Goal: Navigation & Orientation: Find specific page/section

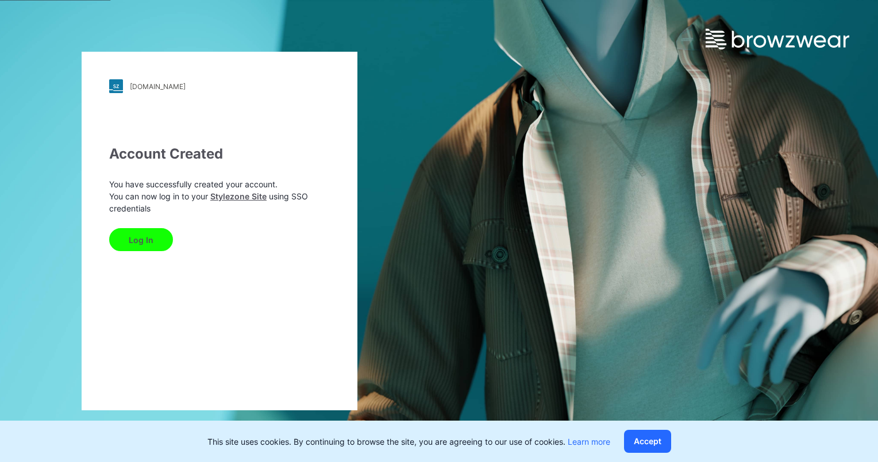
click at [122, 230] on button "Log In" at bounding box center [141, 239] width 64 height 23
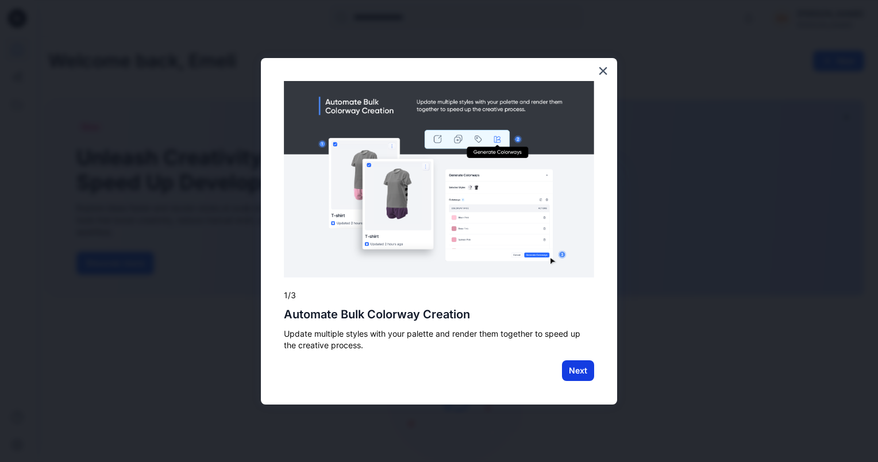
click at [586, 364] on button "Next" at bounding box center [578, 370] width 32 height 21
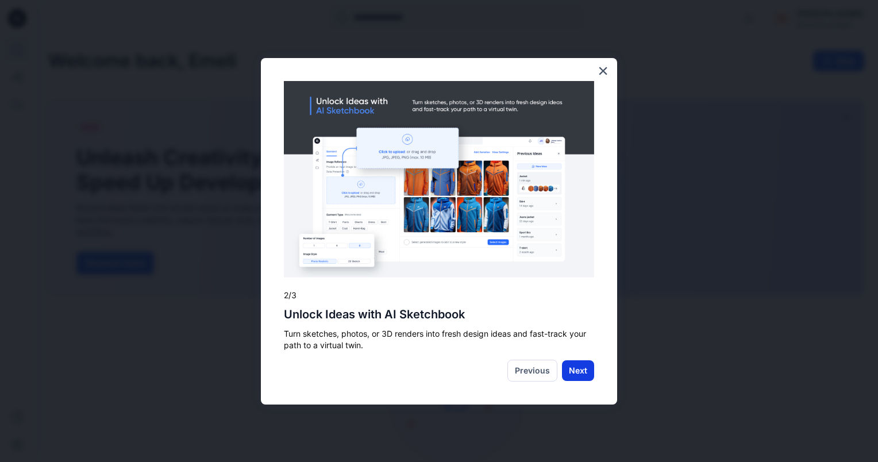
click at [580, 370] on button "Next" at bounding box center [578, 370] width 32 height 21
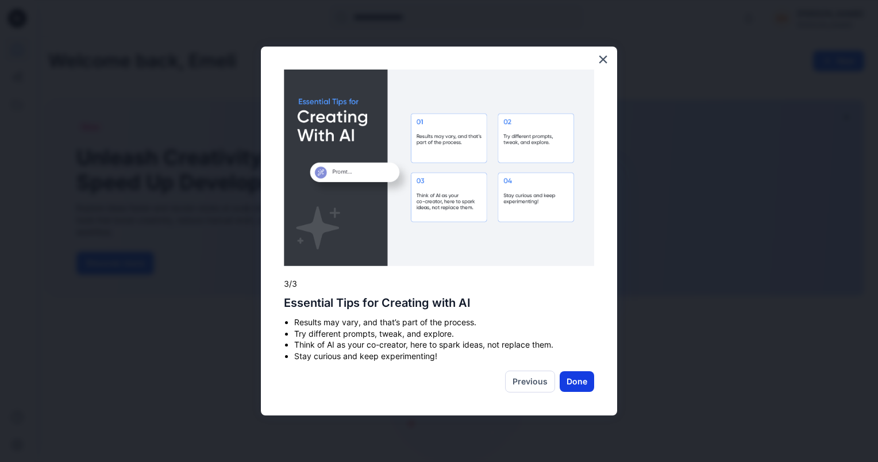
click at [578, 385] on button "Done" at bounding box center [576, 381] width 34 height 21
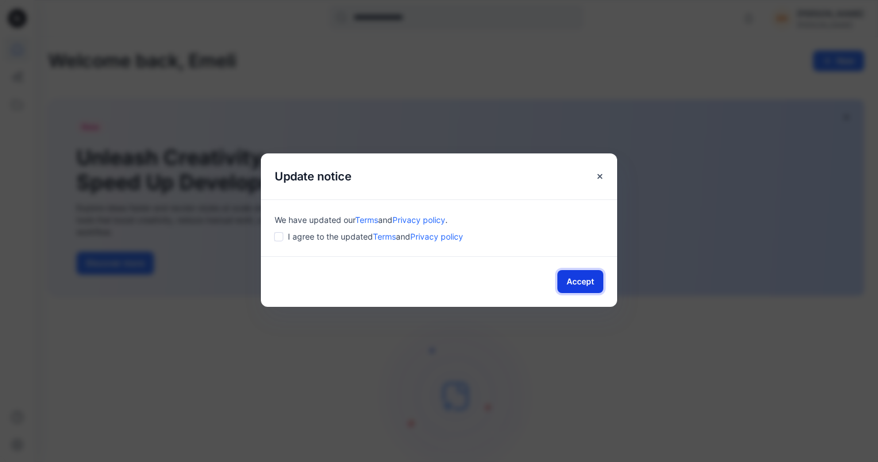
click at [589, 284] on button "Accept" at bounding box center [580, 281] width 46 height 23
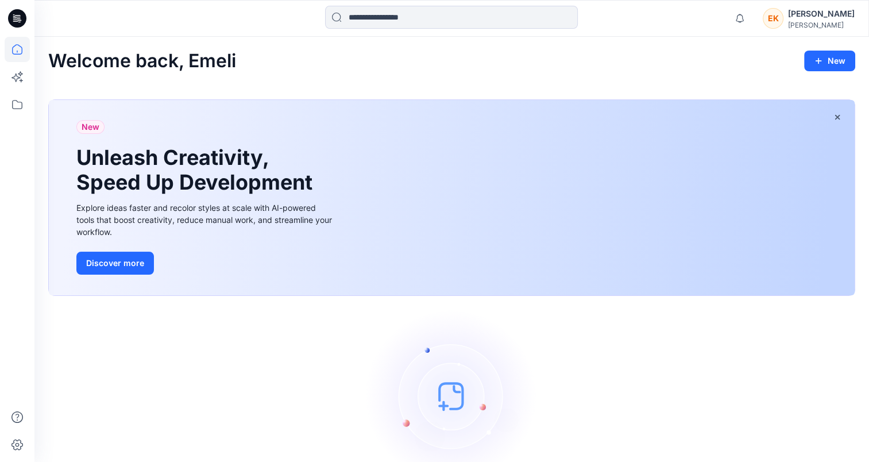
click at [822, 13] on div "[PERSON_NAME]" at bounding box center [821, 14] width 67 height 14
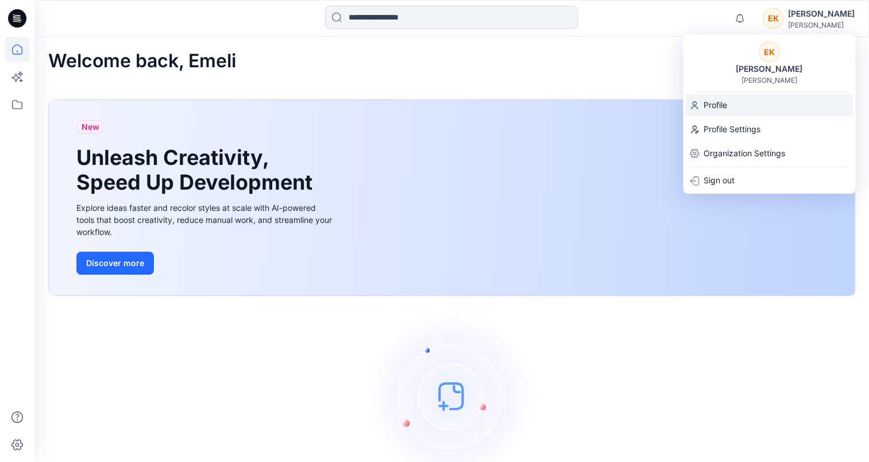
click at [720, 102] on p "Profile" at bounding box center [715, 105] width 24 height 22
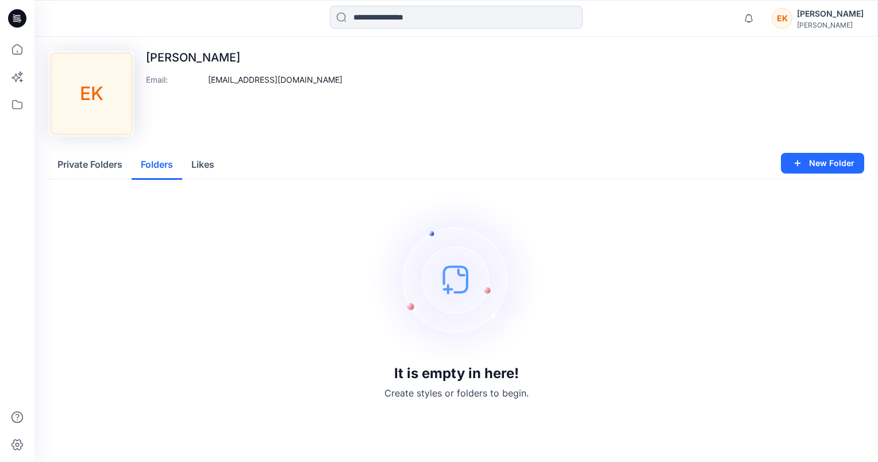
drag, startPoint x: 161, startPoint y: 167, endPoint x: 203, endPoint y: 169, distance: 42.6
click at [161, 167] on button "Folders" at bounding box center [157, 164] width 51 height 29
click at [211, 164] on button "Likes" at bounding box center [202, 164] width 41 height 29
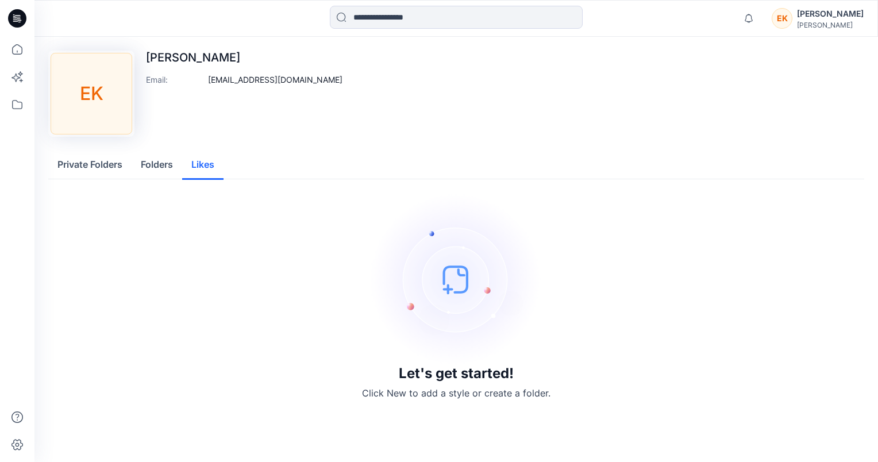
click at [96, 163] on button "Private Folders" at bounding box center [89, 164] width 83 height 29
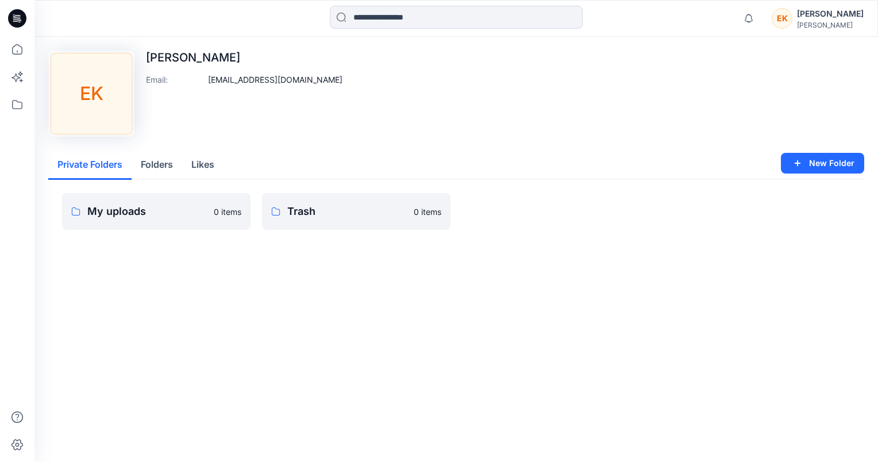
click at [853, 15] on div "[PERSON_NAME]" at bounding box center [830, 14] width 67 height 14
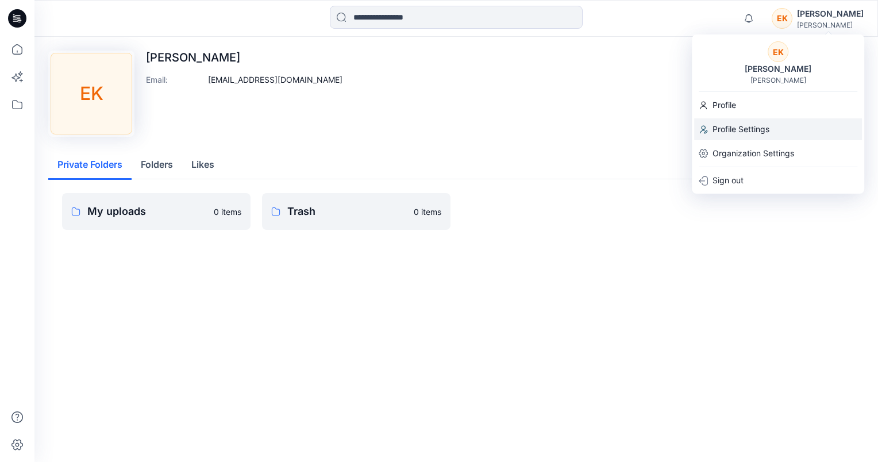
click at [718, 126] on p "Profile Settings" at bounding box center [740, 129] width 57 height 22
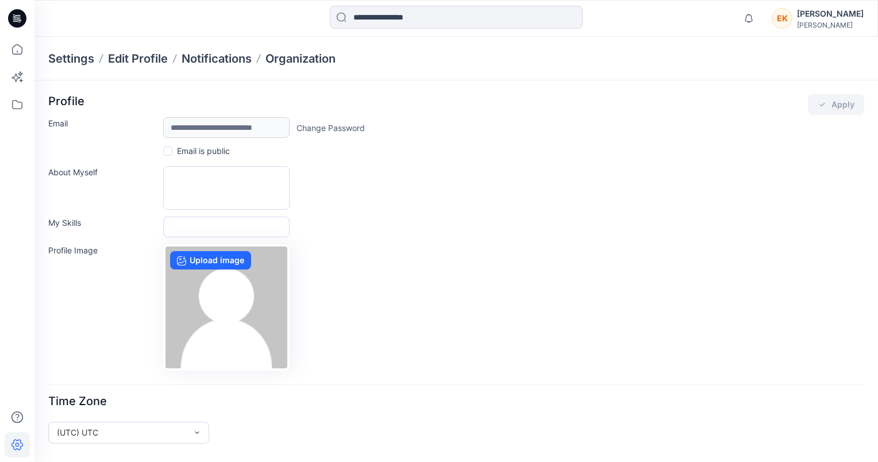
click at [836, 18] on div "[PERSON_NAME]" at bounding box center [830, 14] width 67 height 14
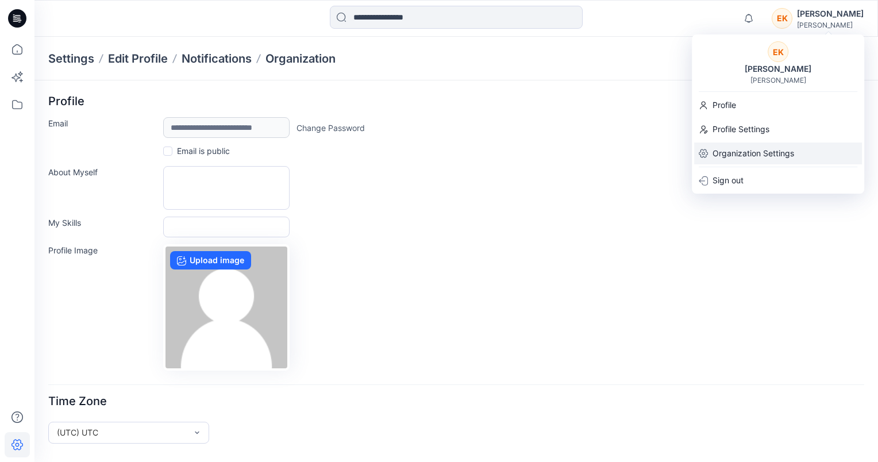
click at [756, 149] on p "Organization Settings" at bounding box center [753, 153] width 82 height 22
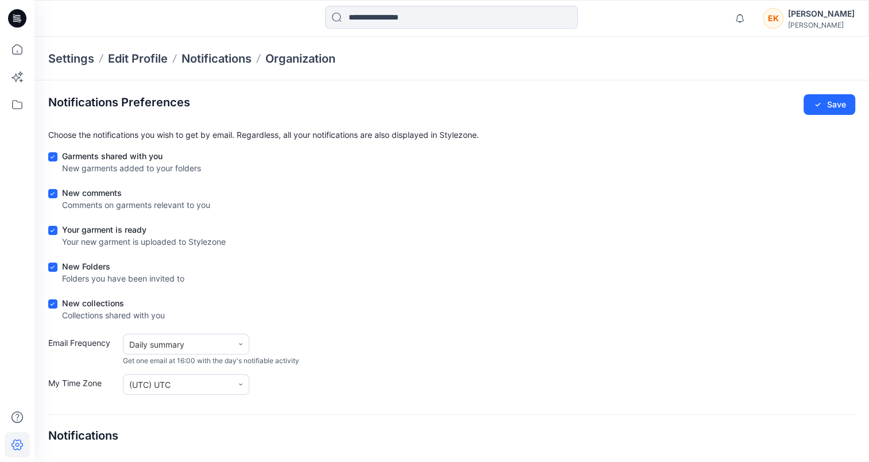
click at [13, 16] on icon at bounding box center [17, 18] width 18 height 18
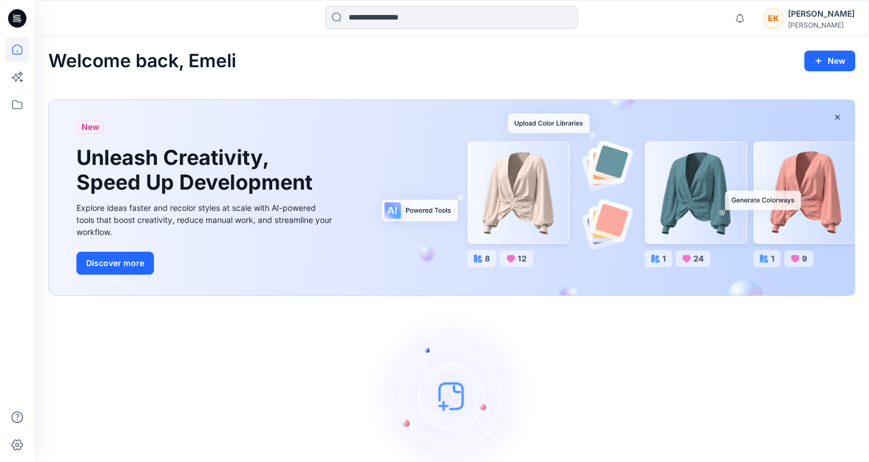
click at [18, 18] on icon at bounding box center [19, 18] width 5 height 1
click at [17, 17] on icon at bounding box center [18, 17] width 5 height 1
click at [17, 20] on icon at bounding box center [17, 18] width 18 height 18
drag, startPoint x: 0, startPoint y: 0, endPoint x: 307, endPoint y: 404, distance: 507.3
click at [307, 404] on div "Let's get started! Click New to add a style or create a folder." at bounding box center [451, 413] width 807 height 207
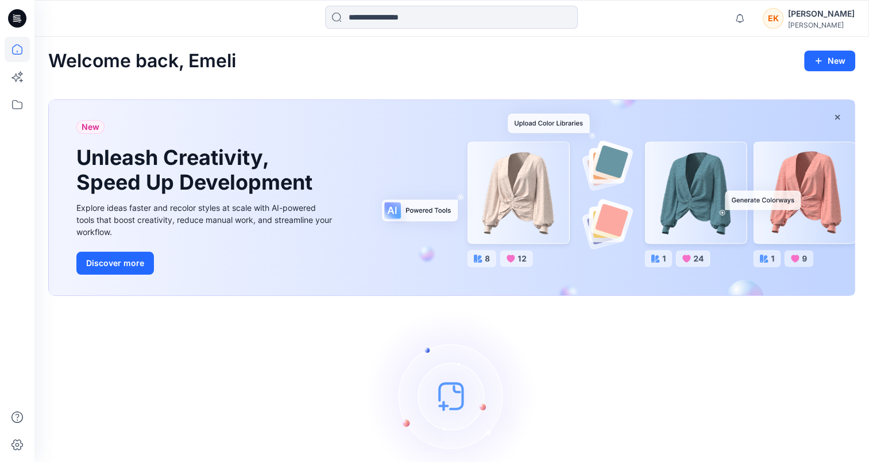
click at [21, 16] on icon at bounding box center [17, 18] width 18 height 18
click at [14, 107] on icon at bounding box center [17, 104] width 25 height 25
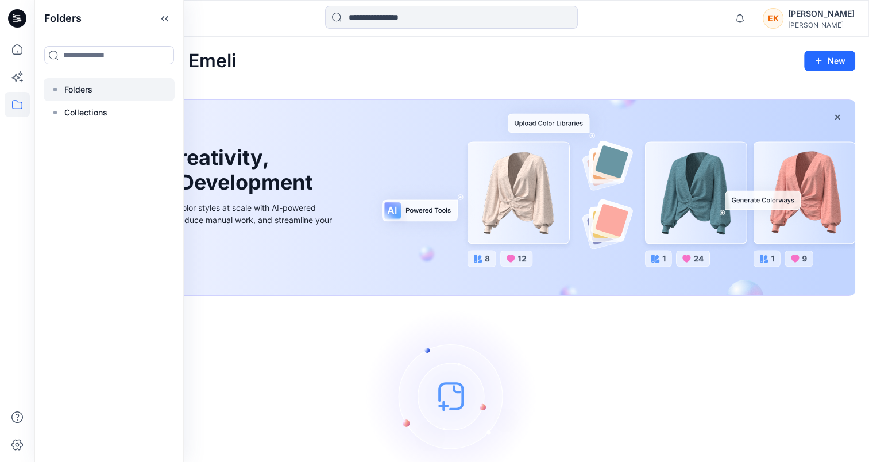
click at [74, 94] on p "Folders" at bounding box center [78, 90] width 28 height 14
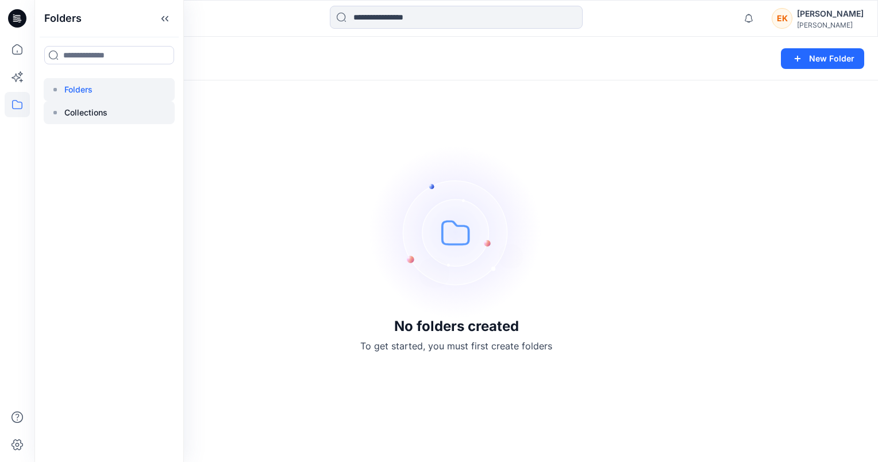
click at [87, 115] on p "Collections" at bounding box center [85, 113] width 43 height 14
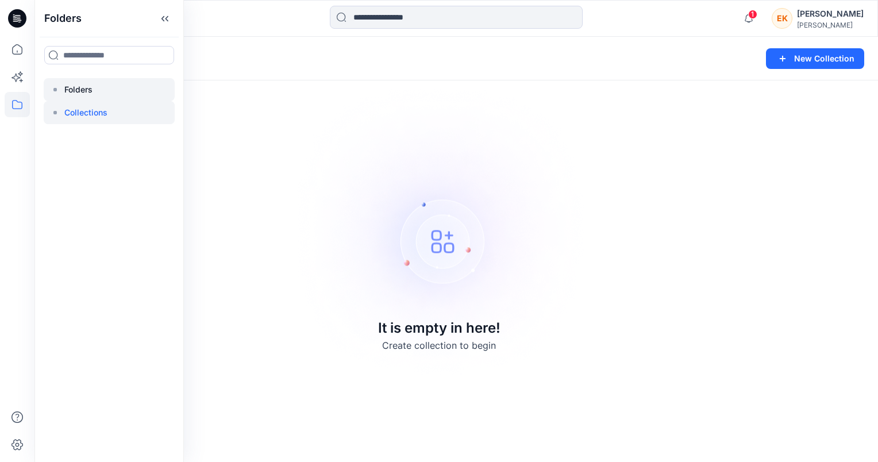
drag, startPoint x: 87, startPoint y: 95, endPoint x: 82, endPoint y: 91, distance: 6.9
click at [86, 94] on p "Folders" at bounding box center [78, 90] width 28 height 14
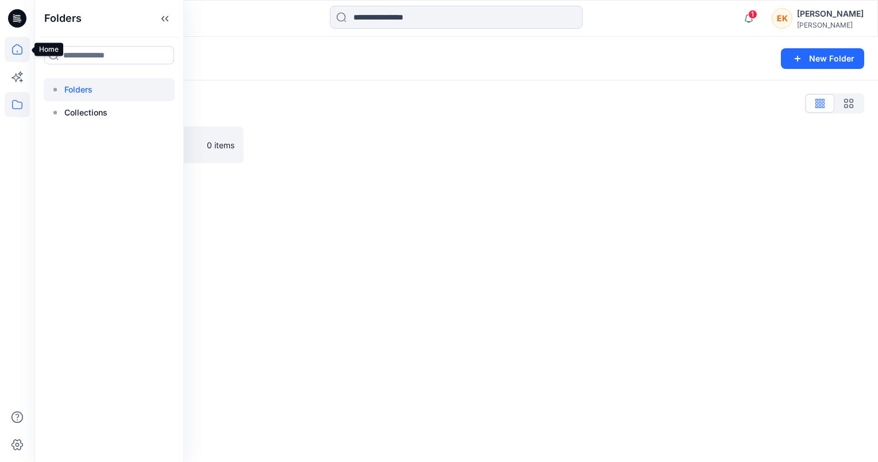
click at [15, 48] on icon at bounding box center [17, 49] width 25 height 25
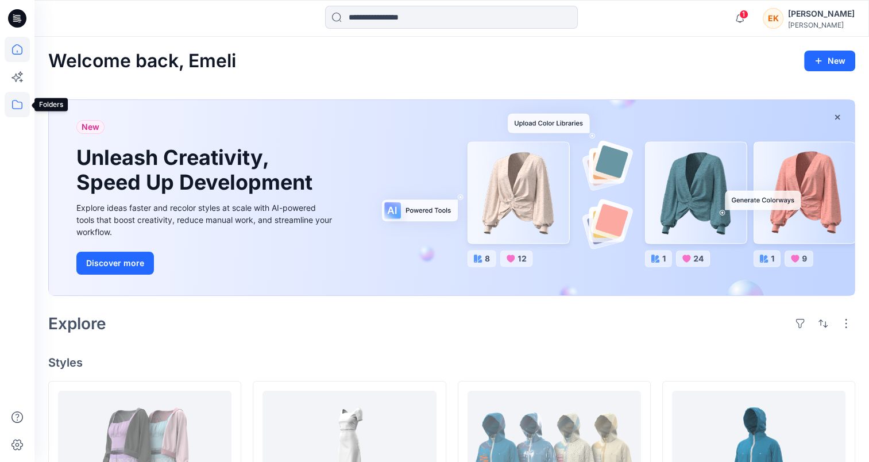
click at [20, 103] on icon at bounding box center [17, 104] width 25 height 25
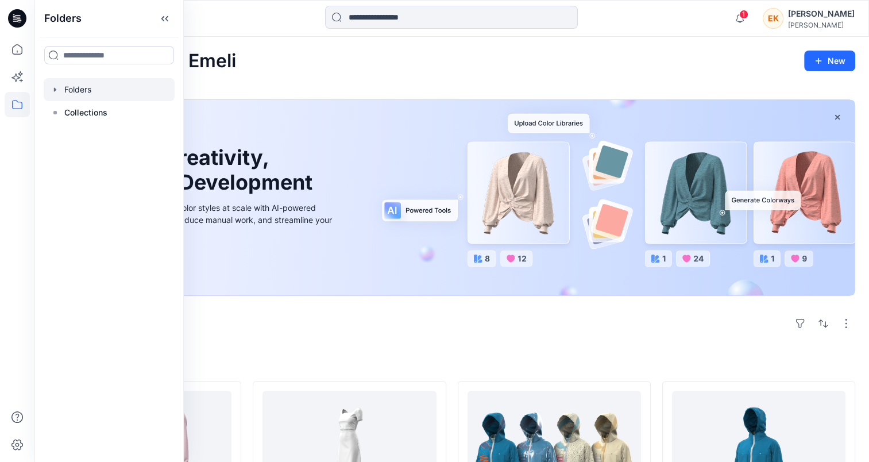
click at [75, 91] on div at bounding box center [109, 89] width 131 height 23
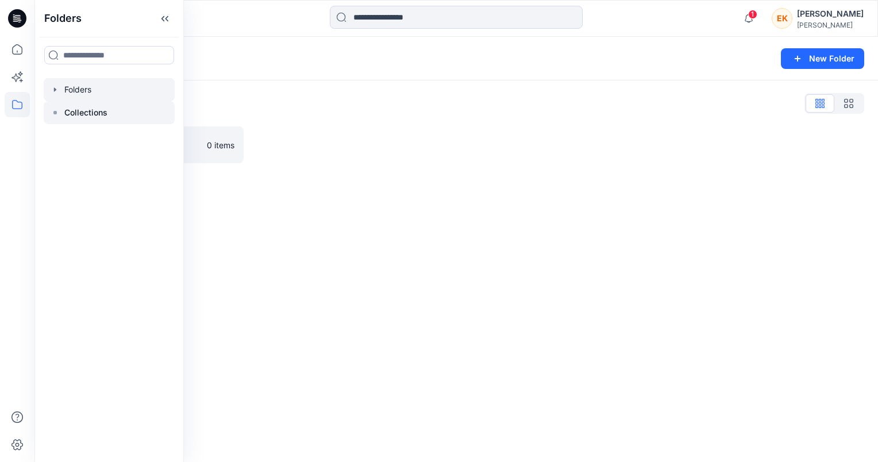
click at [80, 113] on p "Collections" at bounding box center [85, 113] width 43 height 14
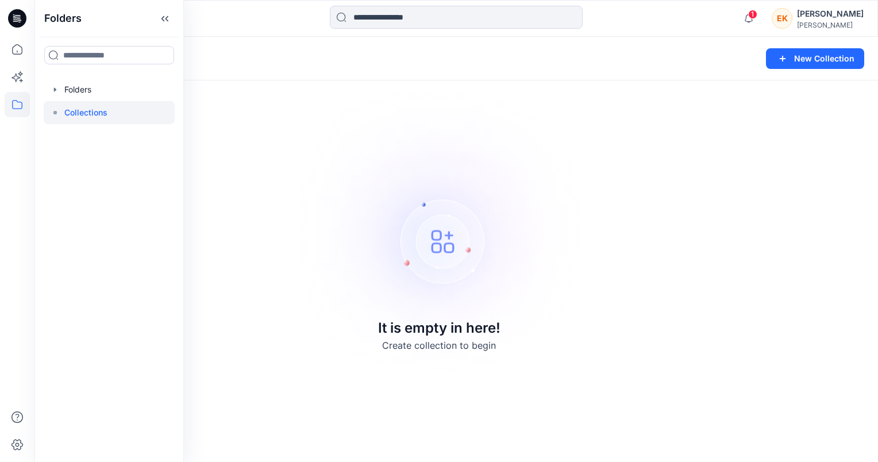
click at [16, 21] on icon at bounding box center [17, 18] width 18 height 18
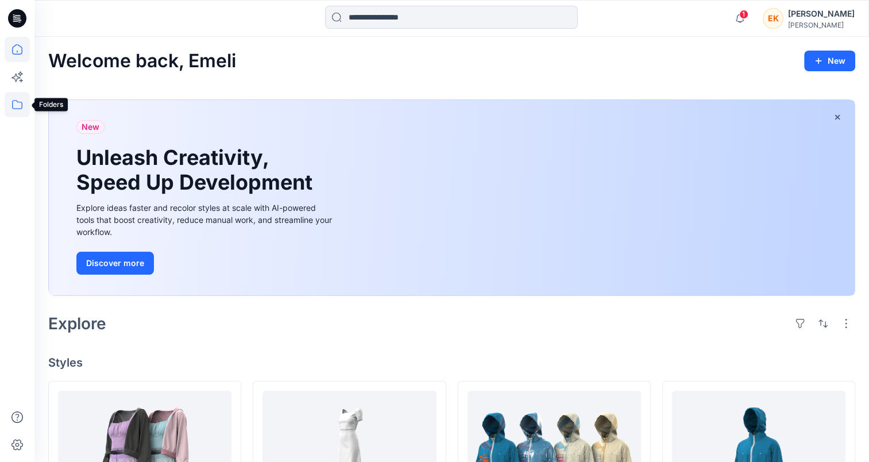
click at [22, 105] on icon at bounding box center [17, 104] width 10 height 9
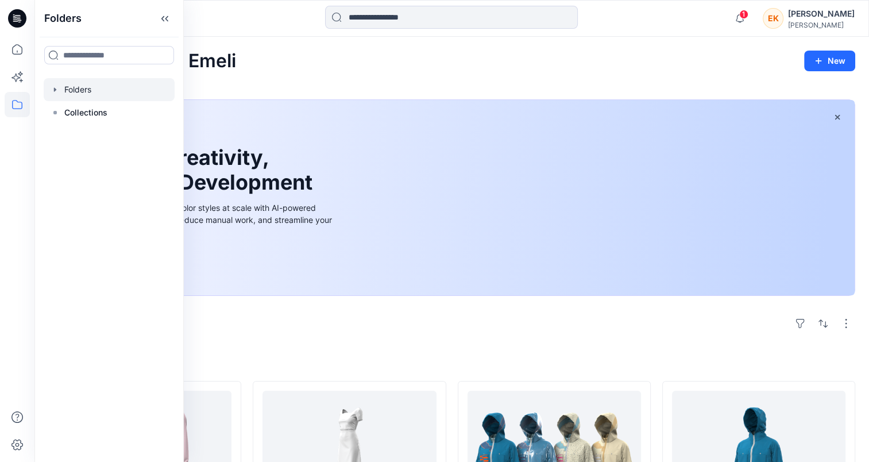
click at [80, 92] on div at bounding box center [109, 89] width 131 height 23
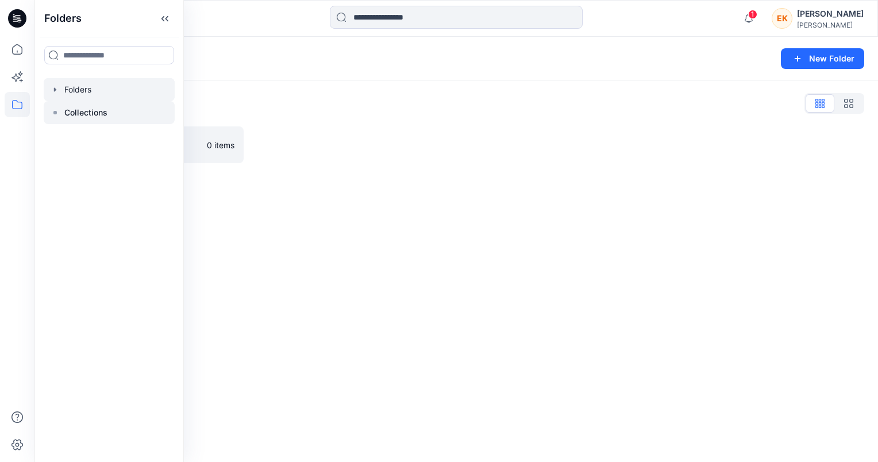
click at [82, 106] on p "Collections" at bounding box center [85, 113] width 43 height 14
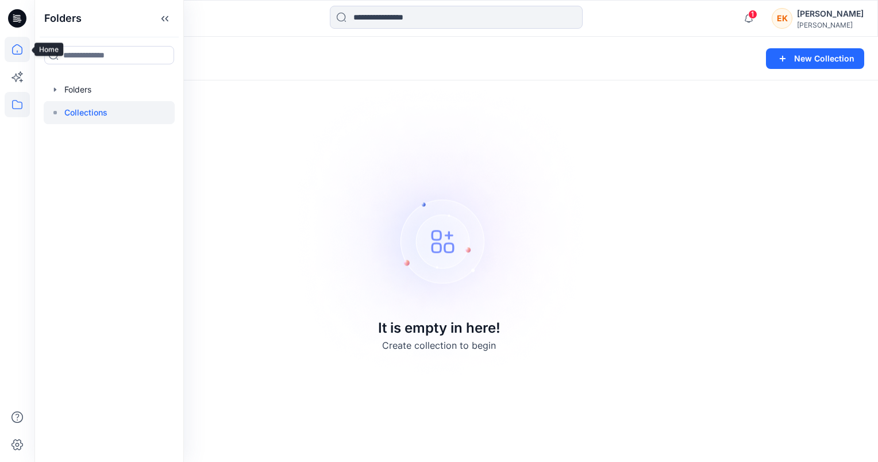
click at [20, 53] on icon at bounding box center [17, 49] width 25 height 25
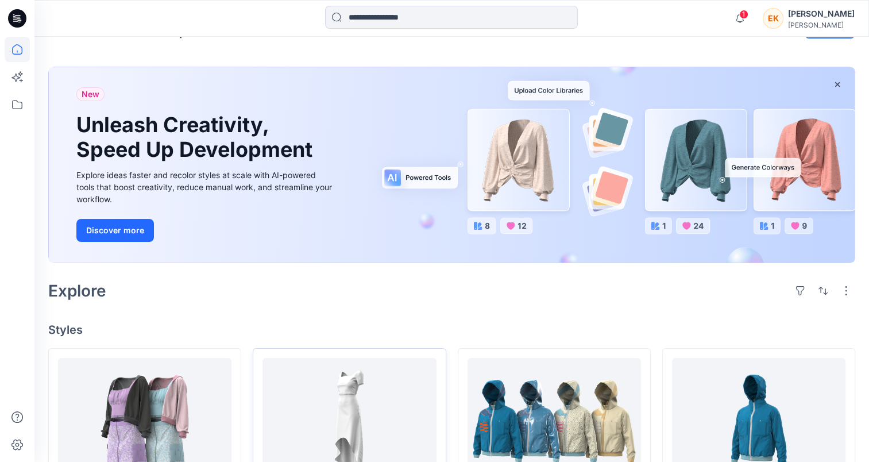
scroll to position [57, 0]
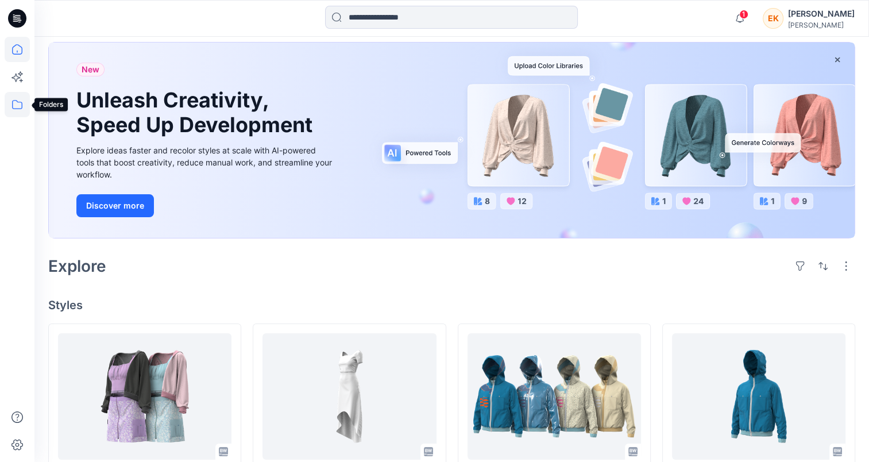
click at [23, 107] on icon at bounding box center [17, 104] width 25 height 25
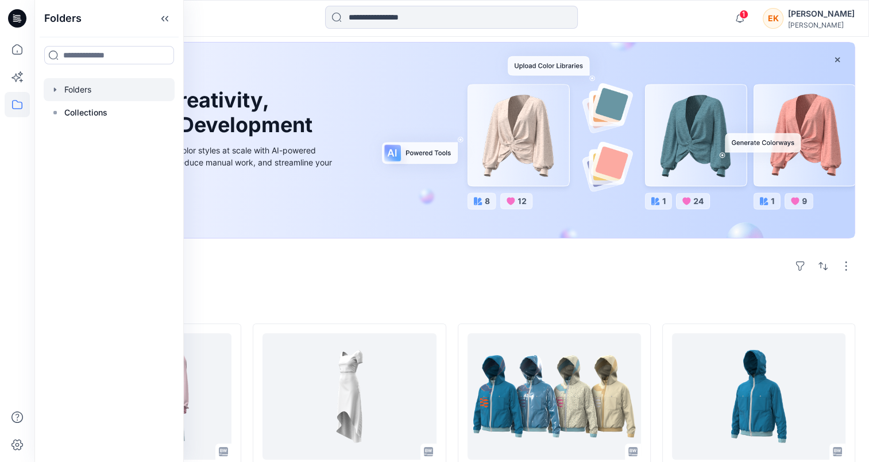
click at [82, 96] on div at bounding box center [109, 89] width 131 height 23
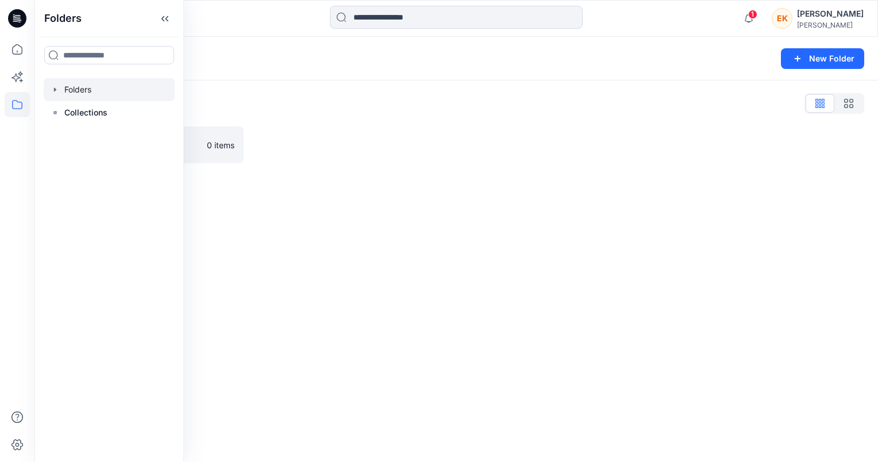
click at [298, 177] on div "Folders New Folder Folders List 3D PS TEAM 0 items" at bounding box center [455, 249] width 843 height 425
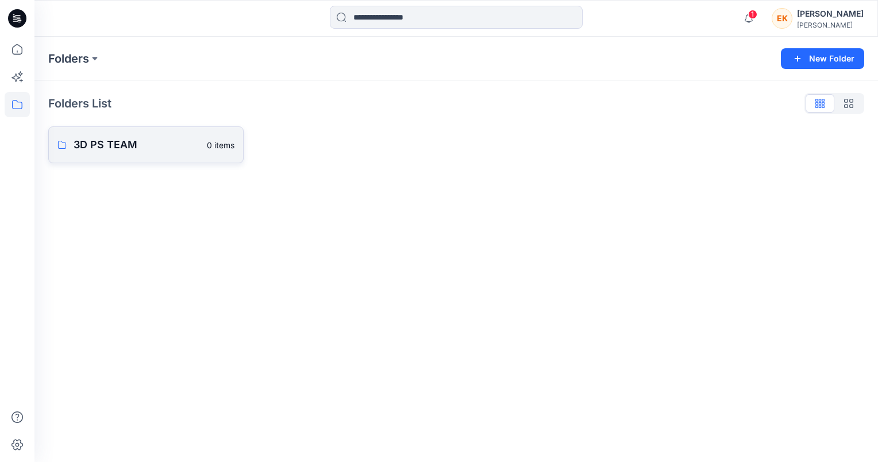
click at [118, 149] on p "3D PS TEAM" at bounding box center [137, 145] width 126 height 16
